Goal: Book appointment/travel/reservation

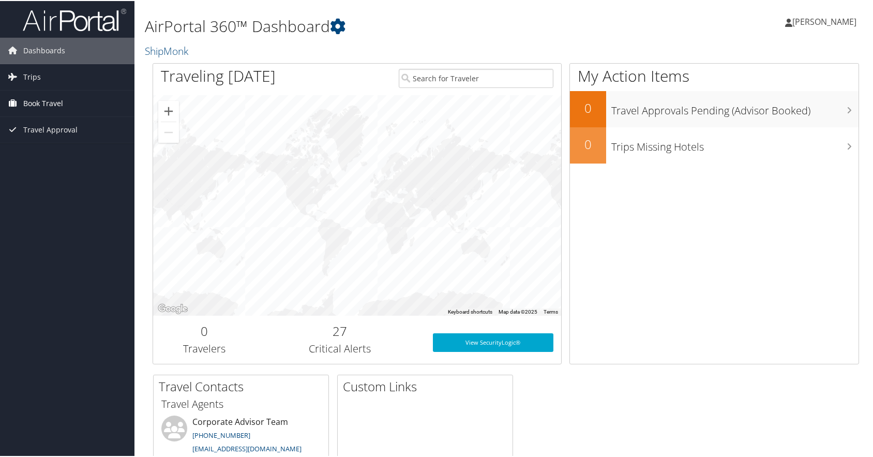
click at [16, 100] on icon at bounding box center [13, 102] width 16 height 16
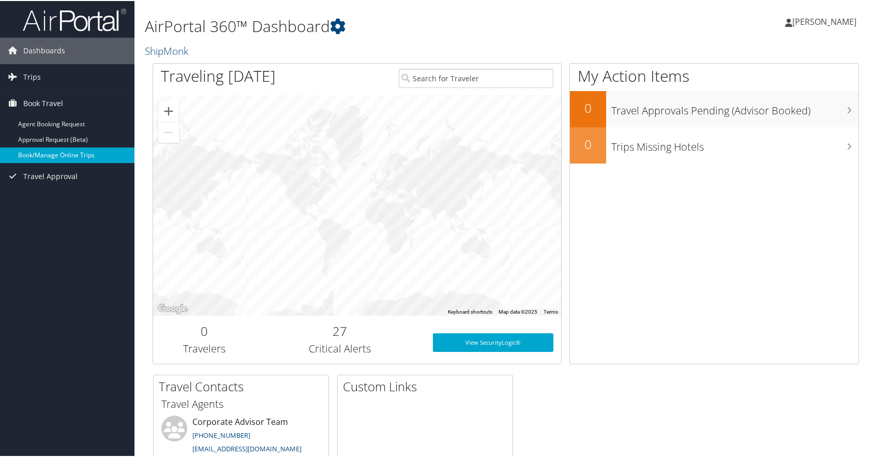
click at [52, 158] on link "Book/Manage Online Trips" at bounding box center [67, 154] width 134 height 16
